Goal: Communication & Community: Ask a question

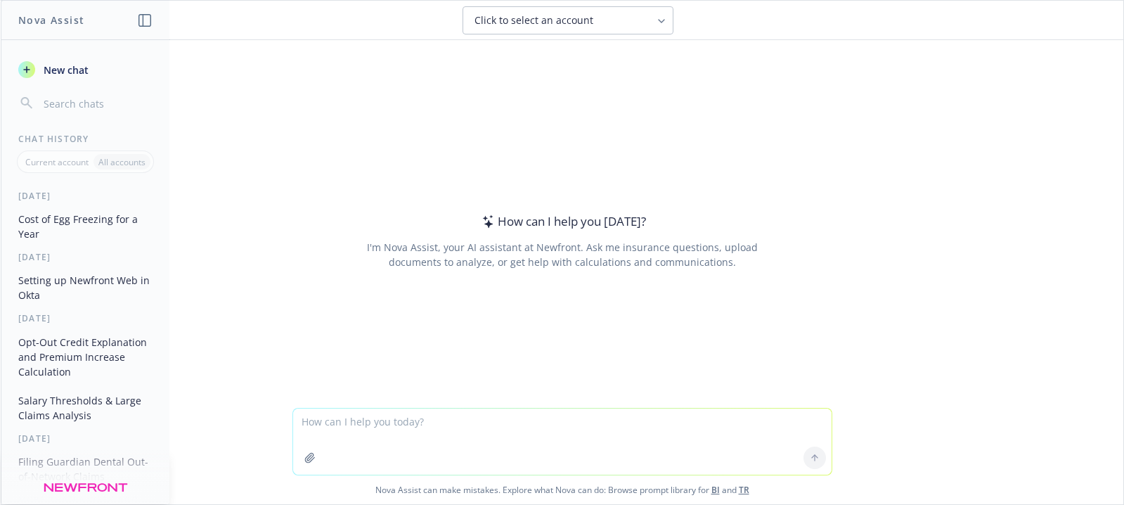
click at [373, 424] on textarea at bounding box center [562, 442] width 539 height 66
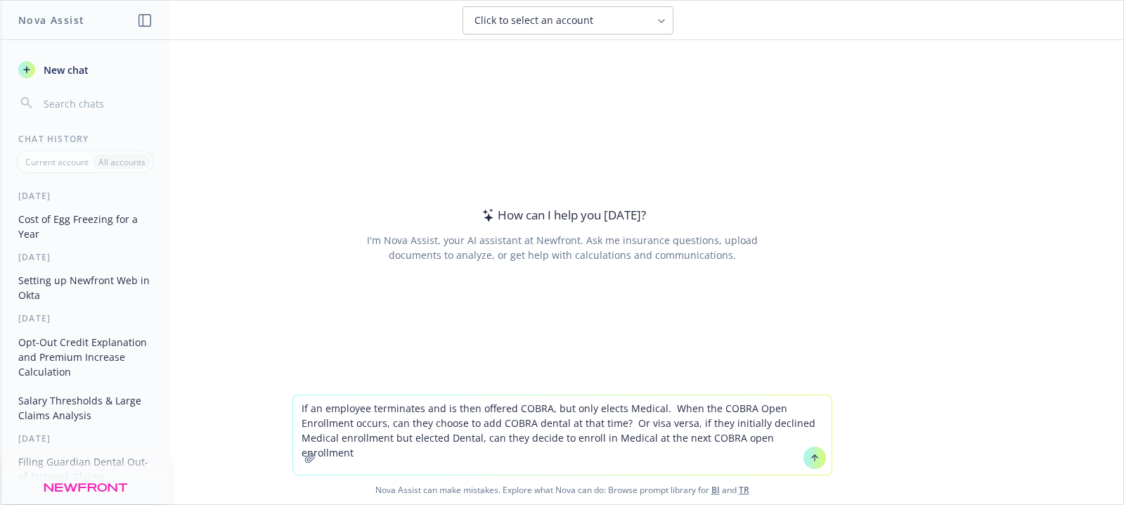
type textarea "If an employee terminates and is then offered COBRA, but only elects Medical. W…"
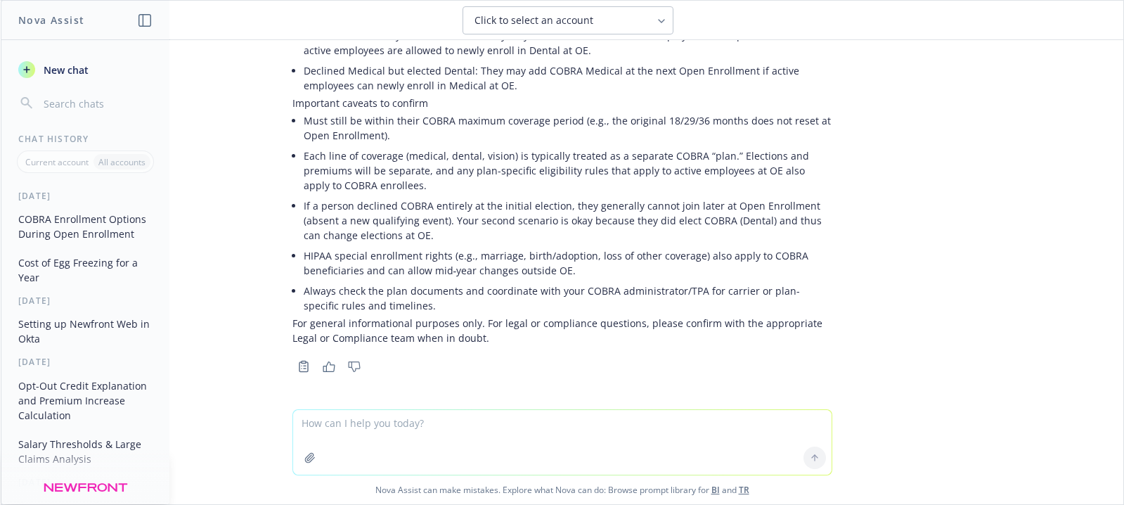
scroll to position [164, 0]
